Goal: Navigation & Orientation: Go to known website

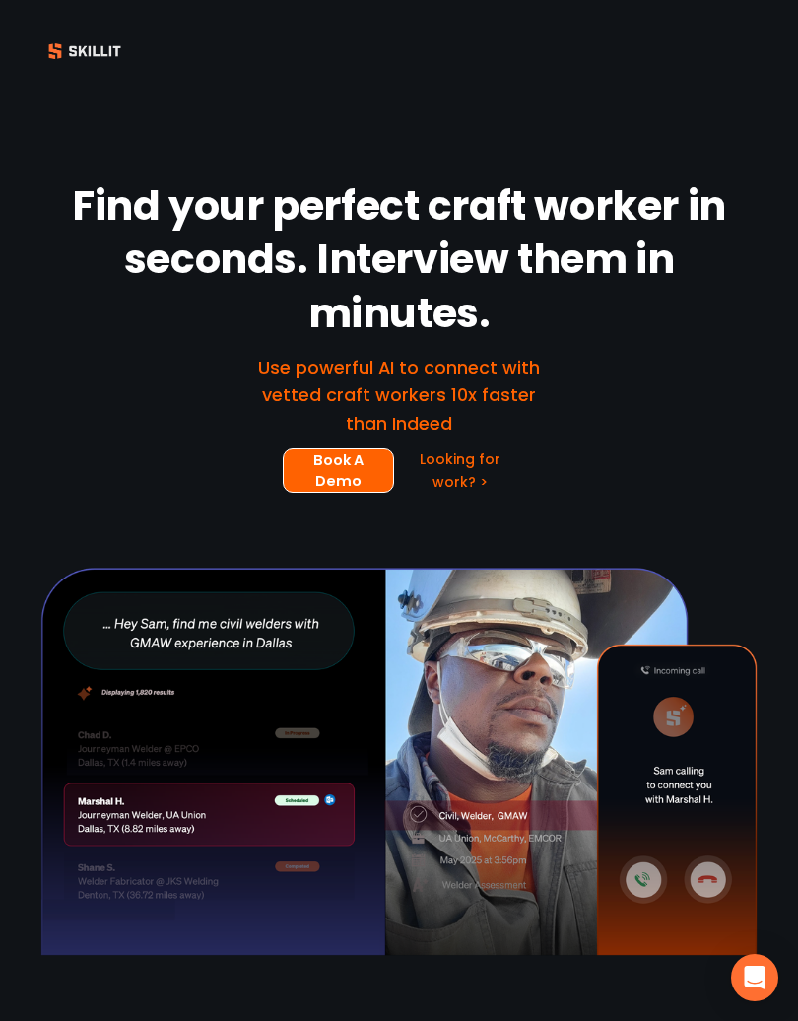
click at [772, 26] on div at bounding box center [399, 51] width 798 height 51
